Goal: Complete application form

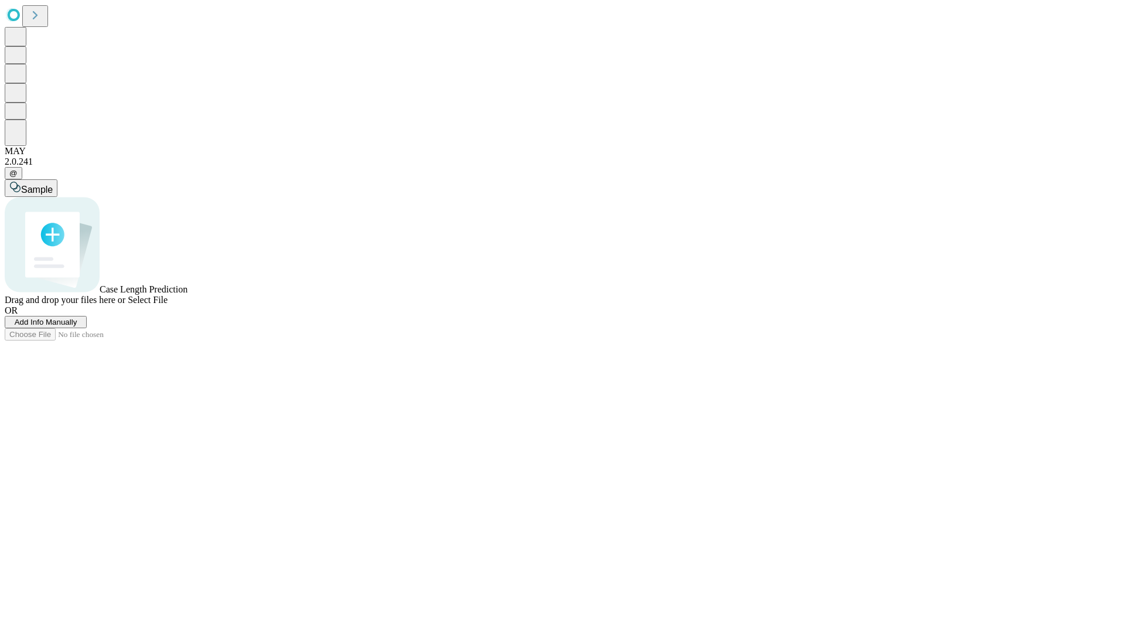
click at [77, 326] on span "Add Info Manually" at bounding box center [46, 322] width 63 height 9
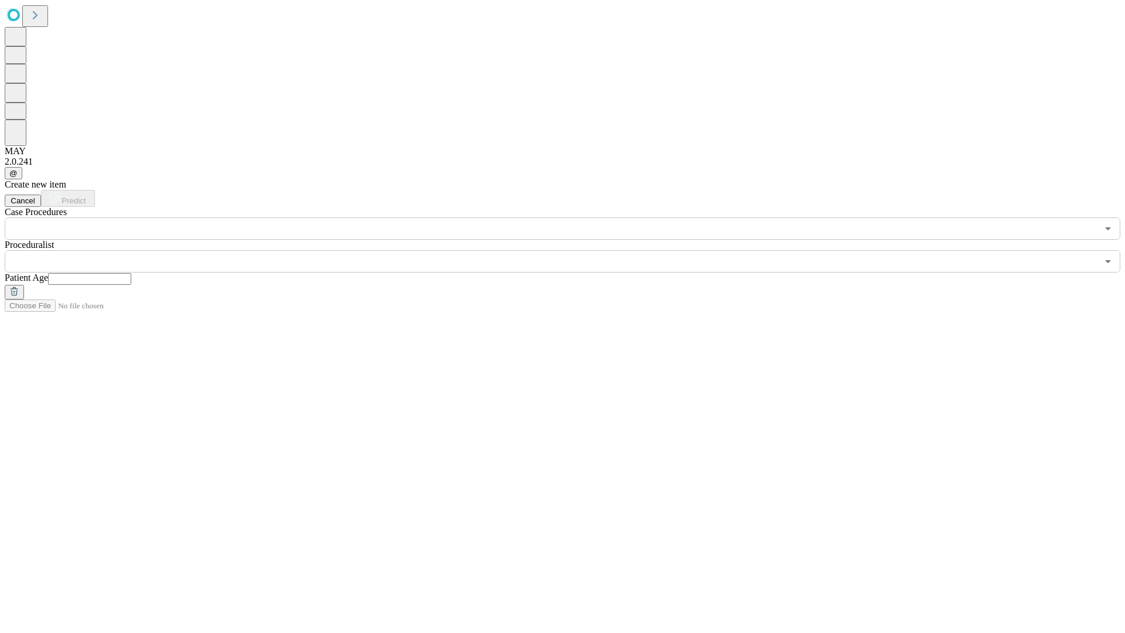
click at [131, 273] on input "text" at bounding box center [89, 279] width 83 height 12
type input "**"
click at [571, 250] on input "text" at bounding box center [551, 261] width 1093 height 22
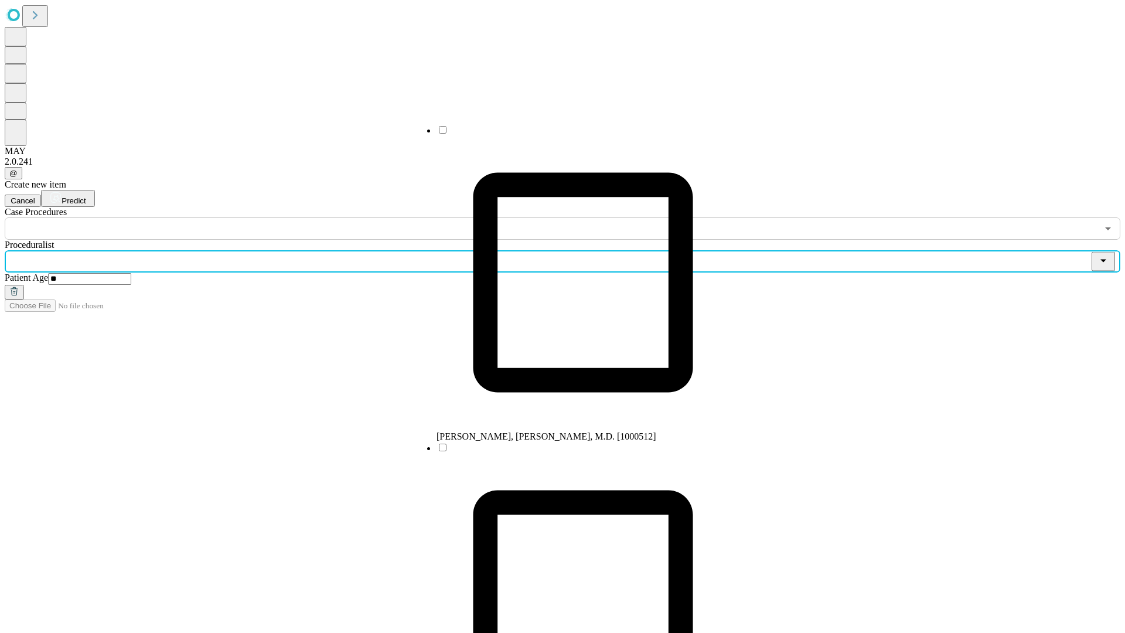
click at [572, 134] on li "[PERSON_NAME], [PERSON_NAME], M.D. [1000512]" at bounding box center [583, 283] width 293 height 318
click at [246, 217] on input "text" at bounding box center [551, 228] width 1093 height 22
